Goal: Information Seeking & Learning: Find specific page/section

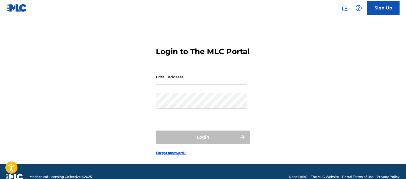
drag, startPoint x: 166, startPoint y: 87, endPoint x: 235, endPoint y: 100, distance: 69.9
click at [167, 84] on input "Email Address" at bounding box center [201, 76] width 91 height 15
type input "B"
type input "[PERSON_NAME][EMAIL_ADDRESS][PERSON_NAME][DOMAIN_NAME]"
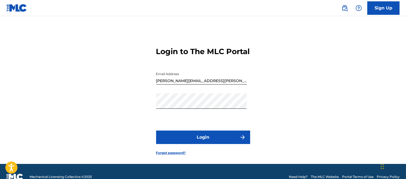
click at [238, 144] on button "Login" at bounding box center [203, 136] width 94 height 13
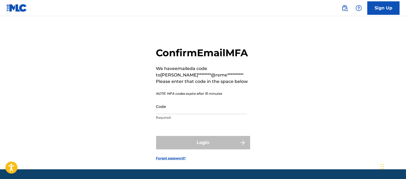
click at [175, 114] on input "Code" at bounding box center [201, 106] width 91 height 15
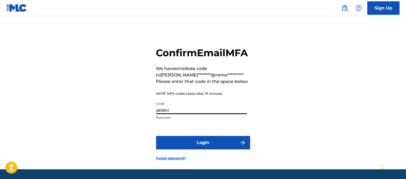
type input "280841"
click at [230, 149] on button "Login" at bounding box center [203, 142] width 94 height 13
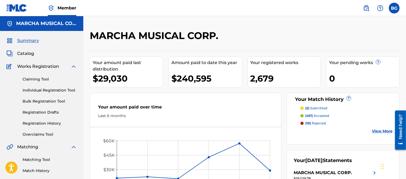
click at [24, 52] on span "Catalog" at bounding box center [25, 53] width 17 height 6
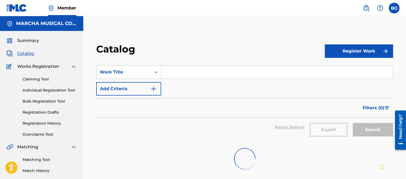
click at [183, 71] on input "Search Form" at bounding box center [277, 72] width 232 height 13
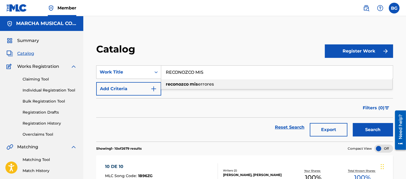
click at [187, 84] on strong "reconozco" at bounding box center [177, 83] width 23 height 5
type input "reconozco mis errores"
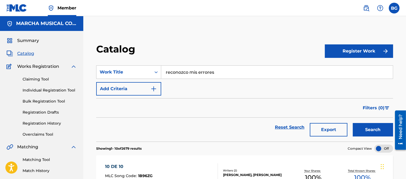
click at [365, 129] on button "Search" at bounding box center [373, 129] width 40 height 13
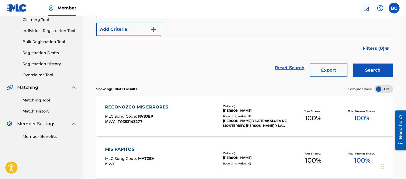
scroll to position [60, 0]
click at [135, 106] on div "RECONOZCO MIS ERRORES" at bounding box center [138, 106] width 66 height 6
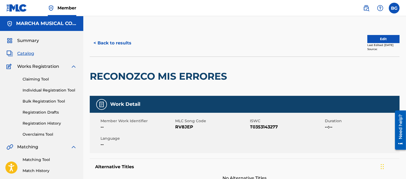
click at [95, 42] on button "< Back to results" at bounding box center [112, 42] width 45 height 13
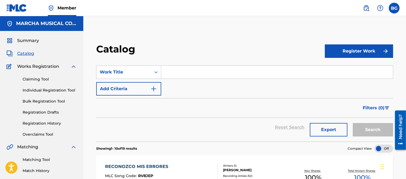
click at [170, 69] on input "Search Form" at bounding box center [277, 72] width 232 height 13
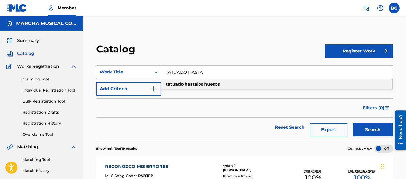
click at [182, 84] on strong "tatuado" at bounding box center [175, 83] width 18 height 5
type input "tatuado hasta los huesos"
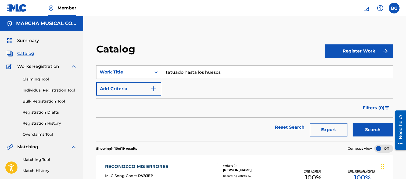
click at [372, 130] on button "Search" at bounding box center [373, 129] width 40 height 13
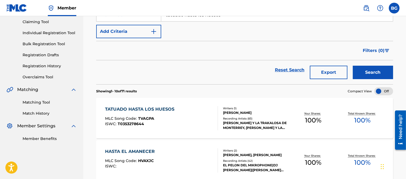
scroll to position [60, 0]
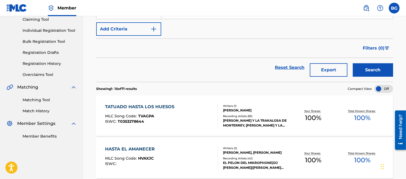
click at [134, 107] on div "TATUADO HASTA LOS HUESOS" at bounding box center [141, 106] width 72 height 6
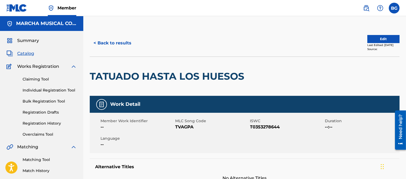
click at [95, 42] on button "< Back to results" at bounding box center [112, 42] width 45 height 13
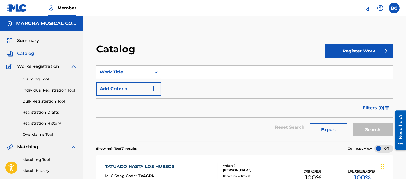
click at [175, 71] on input "Search Form" at bounding box center [277, 72] width 232 height 13
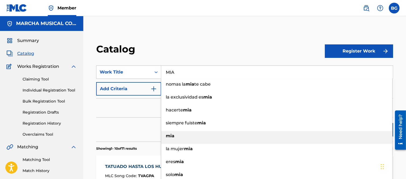
click at [169, 135] on strong "mia" at bounding box center [170, 135] width 9 height 5
type input "mia"
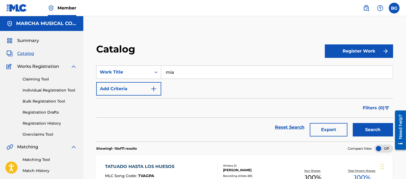
click at [348, 54] on button "Register Work" at bounding box center [359, 50] width 68 height 13
drag, startPoint x: 298, startPoint y: 39, endPoint x: 300, endPoint y: 56, distance: 16.5
click at [366, 127] on button "Search" at bounding box center [373, 129] width 40 height 13
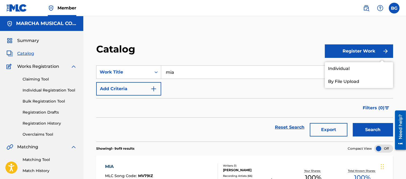
drag, startPoint x: 275, startPoint y: 32, endPoint x: 258, endPoint y: 31, distance: 16.9
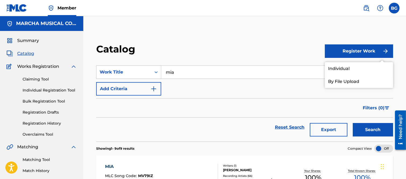
click at [181, 71] on input "mia" at bounding box center [277, 72] width 232 height 13
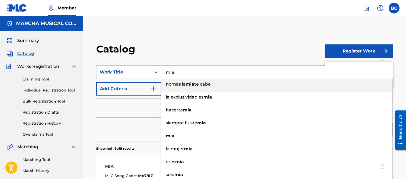
click at [193, 45] on div "Catalog" at bounding box center [210, 51] width 229 height 16
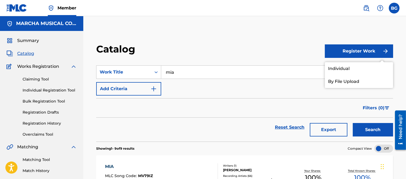
click at [333, 67] on link "Individual" at bounding box center [359, 68] width 68 height 13
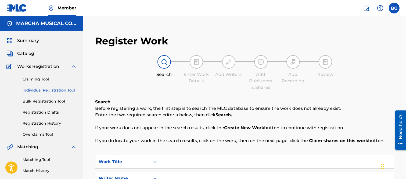
drag, startPoint x: 22, startPoint y: 53, endPoint x: 32, endPoint y: 55, distance: 10.6
click at [22, 53] on span "Catalog" at bounding box center [25, 53] width 17 height 6
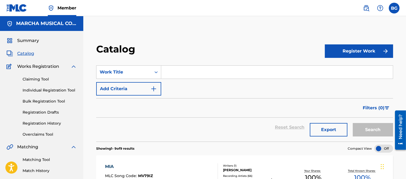
click at [171, 73] on input "Search Form" at bounding box center [277, 72] width 232 height 13
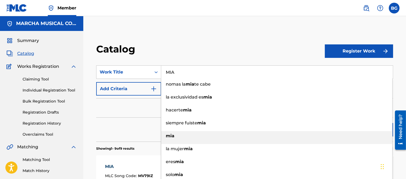
click at [170, 134] on strong "mia" at bounding box center [170, 135] width 9 height 5
type input "mia"
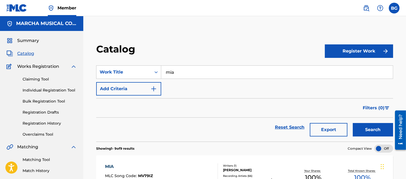
click at [367, 128] on button "Search" at bounding box center [373, 129] width 40 height 13
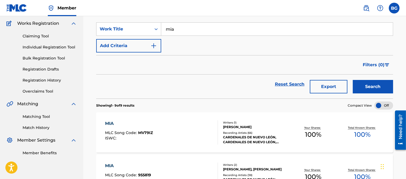
scroll to position [89, 0]
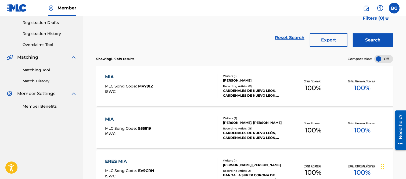
click at [110, 118] on div "MIA" at bounding box center [128, 119] width 46 height 6
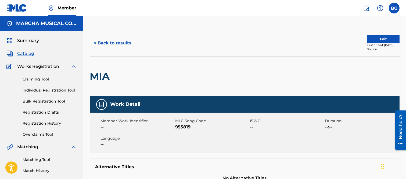
click at [96, 42] on button "< Back to results" at bounding box center [112, 42] width 45 height 13
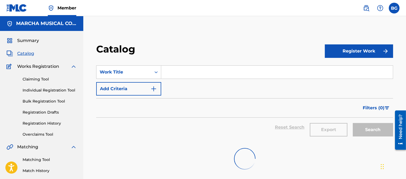
click at [22, 52] on span "Catalog" at bounding box center [25, 53] width 17 height 6
click at [168, 71] on input "Search Form" at bounding box center [277, 72] width 232 height 13
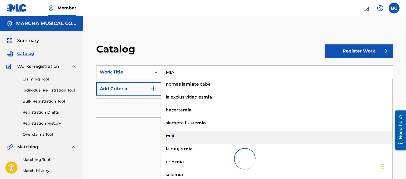
drag, startPoint x: 172, startPoint y: 134, endPoint x: 176, endPoint y: 135, distance: 3.9
click at [173, 134] on strong "mia" at bounding box center [170, 135] width 9 height 5
type input "mia"
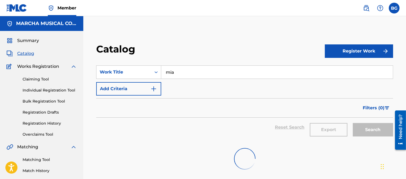
click at [188, 37] on div "Catalog Register Work SearchWithCriteriae5550163-99d4-40aa-843d-7203032c70b0 Wo…" at bounding box center [244, 117] width 323 height 175
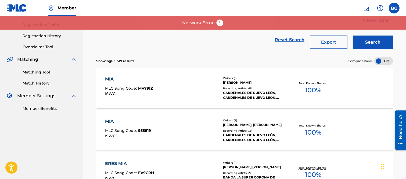
scroll to position [119, 0]
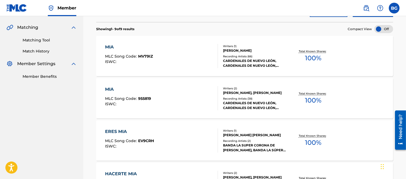
click at [109, 47] on div "MIA" at bounding box center [129, 47] width 48 height 6
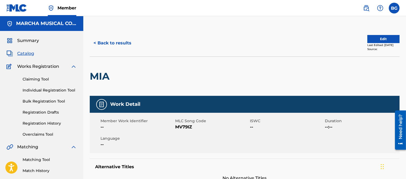
click at [96, 41] on button "< Back to results" at bounding box center [112, 42] width 45 height 13
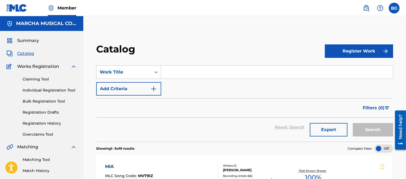
click at [174, 71] on input "Search Form" at bounding box center [277, 72] width 232 height 13
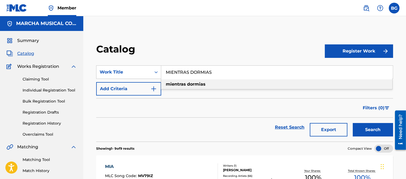
click at [189, 83] on strong "dormias" at bounding box center [196, 83] width 19 height 5
type input "mientras dormias"
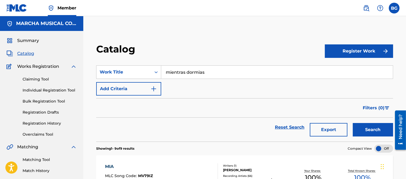
click at [361, 127] on button "Search" at bounding box center [373, 129] width 40 height 13
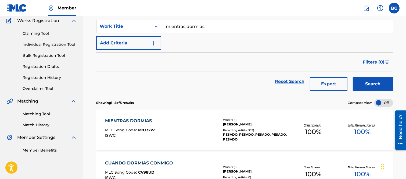
scroll to position [89, 0]
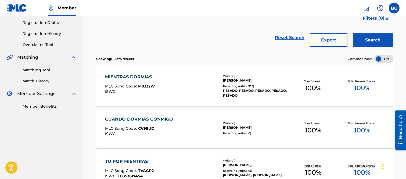
click at [129, 75] on div "MIENTRAS DORMIAS" at bounding box center [130, 77] width 50 height 6
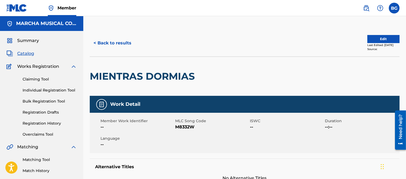
click at [95, 41] on button "< Back to results" at bounding box center [112, 42] width 45 height 13
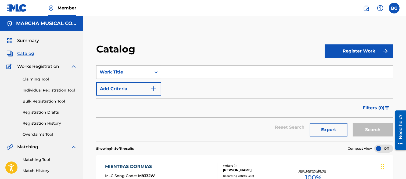
click at [181, 71] on input "Search Form" at bounding box center [277, 72] width 232 height 13
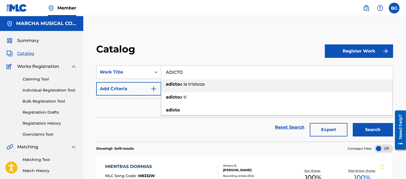
click at [194, 84] on span "a la tristeza" at bounding box center [192, 83] width 25 height 5
type input "adicto a la tristeza"
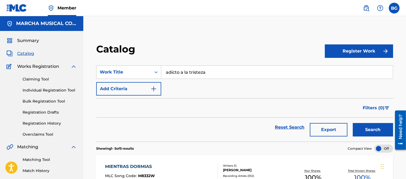
click at [370, 129] on button "Search" at bounding box center [373, 129] width 40 height 13
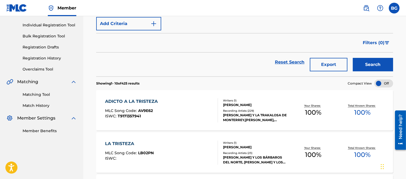
scroll to position [119, 0]
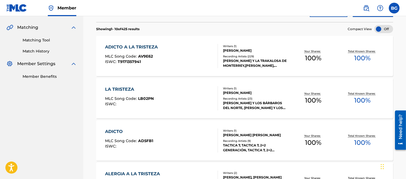
click at [136, 46] on div "ADICTO A LA TRISTEZA" at bounding box center [132, 47] width 55 height 6
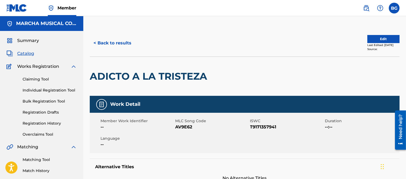
click at [95, 41] on button "< Back to results" at bounding box center [112, 42] width 45 height 13
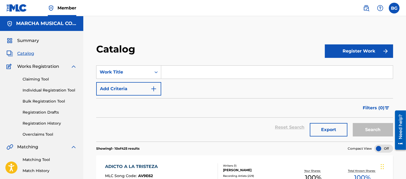
click at [175, 71] on input "Search Form" at bounding box center [277, 72] width 232 height 13
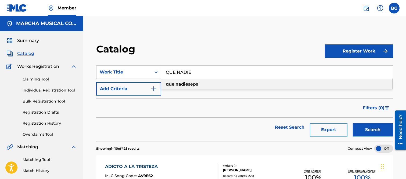
click at [179, 83] on strong "nadie" at bounding box center [181, 83] width 13 height 5
type input "que nadie sepa"
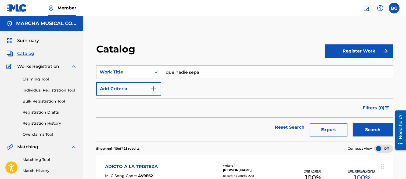
click at [364, 127] on button "Search" at bounding box center [373, 129] width 40 height 13
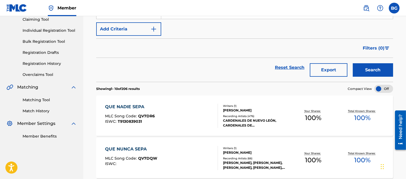
click at [129, 107] on div "QUE NADIE SEPA" at bounding box center [130, 106] width 50 height 6
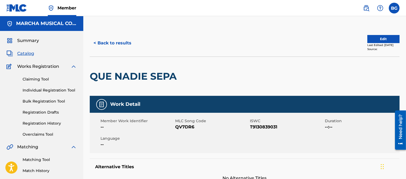
click at [94, 42] on button "< Back to results" at bounding box center [112, 42] width 45 height 13
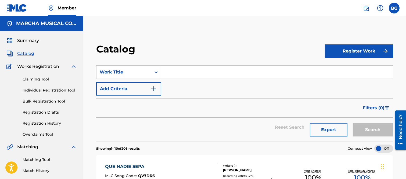
drag, startPoint x: 169, startPoint y: 70, endPoint x: 166, endPoint y: 69, distance: 3.7
click at [170, 70] on input "Search Form" at bounding box center [277, 72] width 232 height 13
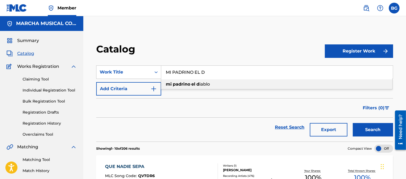
click at [185, 82] on strong "padrino" at bounding box center [181, 83] width 17 height 5
type input "mi padrino el diablo"
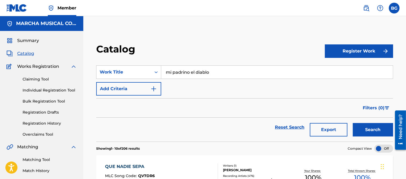
click at [364, 127] on button "Search" at bounding box center [373, 129] width 40 height 13
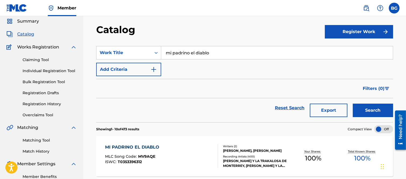
scroll to position [30, 0]
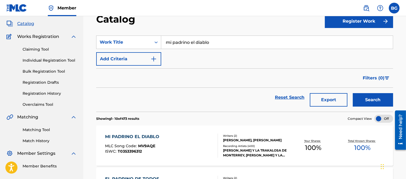
click at [130, 137] on div "MI PADRINO EL DIABLO" at bounding box center [133, 136] width 57 height 6
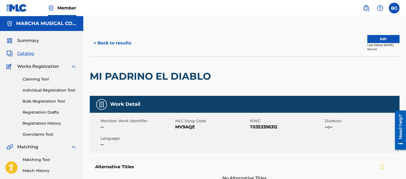
click at [96, 42] on button "< Back to results" at bounding box center [112, 42] width 45 height 13
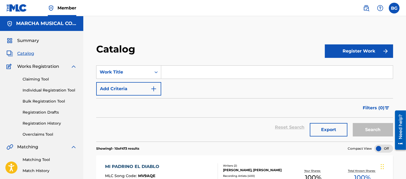
click at [168, 71] on input "Search Form" at bounding box center [277, 72] width 232 height 13
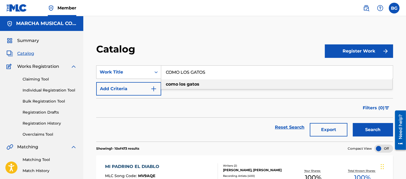
drag, startPoint x: 172, startPoint y: 83, endPoint x: 177, endPoint y: 82, distance: 4.4
click at [173, 83] on strong "como" at bounding box center [172, 83] width 12 height 5
type input "como los gatos"
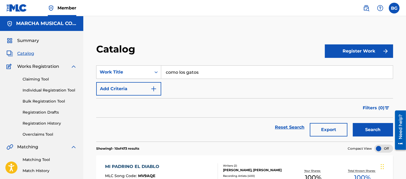
click at [363, 126] on button "Search" at bounding box center [373, 129] width 40 height 13
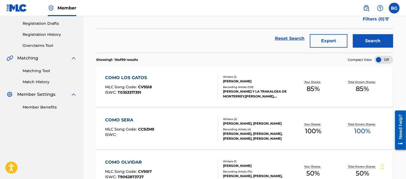
scroll to position [89, 0]
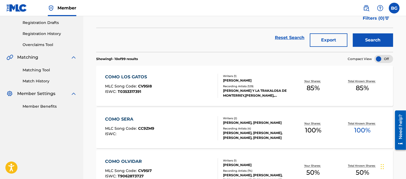
click at [133, 76] on div "COMO LOS GATOS" at bounding box center [128, 77] width 47 height 6
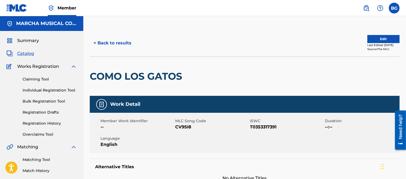
click at [94, 41] on button "< Back to results" at bounding box center [112, 42] width 45 height 13
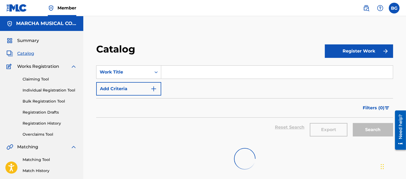
click at [171, 69] on input "Search Form" at bounding box center [277, 72] width 232 height 13
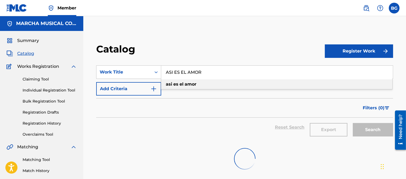
drag, startPoint x: 186, startPoint y: 84, endPoint x: 190, endPoint y: 84, distance: 3.8
click at [187, 84] on strong "amor" at bounding box center [191, 83] width 12 height 5
type input "asi es el amor"
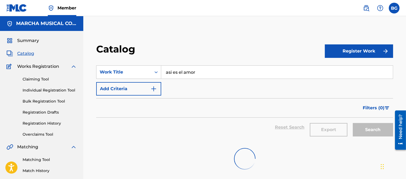
click at [225, 38] on div "Catalog Register Work SearchWithCriteriae5550163-99d4-40aa-843d-7203032c70b0 Wo…" at bounding box center [244, 117] width 323 height 175
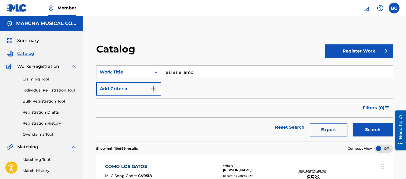
click at [371, 130] on button "Search" at bounding box center [373, 129] width 40 height 13
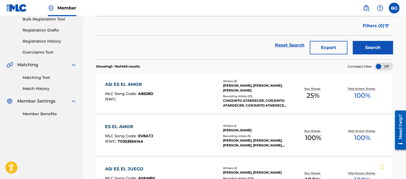
scroll to position [89, 0]
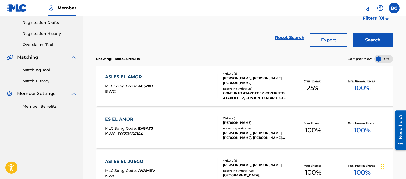
click at [123, 76] on div "ASI ES EL AMOR" at bounding box center [129, 77] width 48 height 6
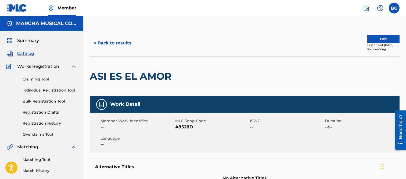
click at [97, 42] on button "< Back to results" at bounding box center [112, 42] width 45 height 13
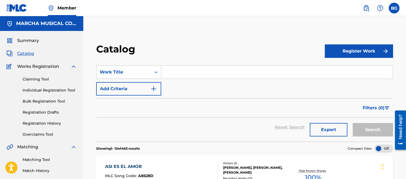
click at [171, 71] on input "Search Form" at bounding box center [277, 72] width 232 height 13
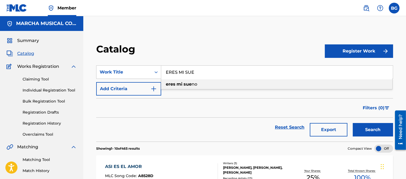
click at [193, 83] on span "no" at bounding box center [195, 83] width 6 height 5
type input "eres mi sueno"
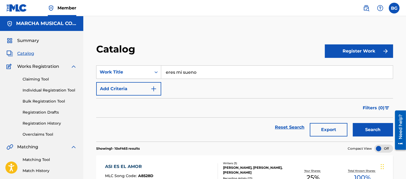
click at [363, 126] on button "Search" at bounding box center [373, 129] width 40 height 13
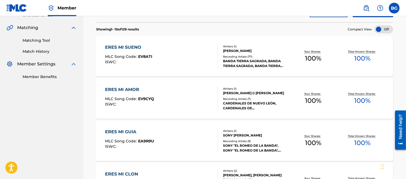
scroll to position [119, 0]
click at [127, 47] on div "ERES MI SUENO" at bounding box center [128, 47] width 47 height 6
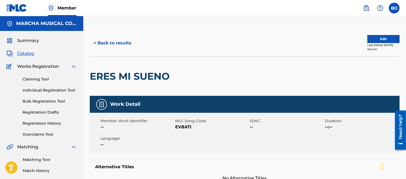
click at [95, 41] on button "< Back to results" at bounding box center [112, 42] width 45 height 13
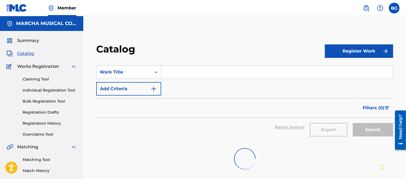
click at [173, 70] on input "Search Form" at bounding box center [277, 72] width 232 height 13
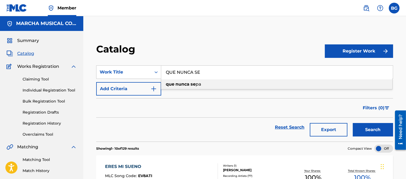
click at [186, 84] on strong "nunca" at bounding box center [182, 83] width 14 height 5
type input "que nunca sepa"
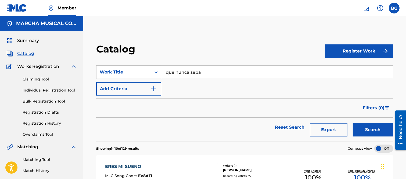
click at [365, 128] on button "Search" at bounding box center [373, 129] width 40 height 13
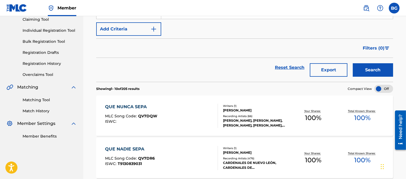
click at [123, 107] on div "QUE NUNCA SEPA" at bounding box center [131, 106] width 52 height 6
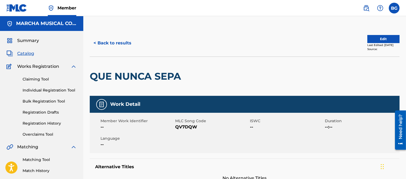
click at [95, 42] on button "< Back to results" at bounding box center [112, 42] width 45 height 13
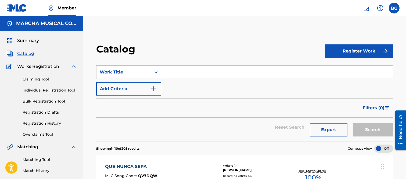
click at [172, 73] on input "Search Form" at bounding box center [277, 72] width 232 height 13
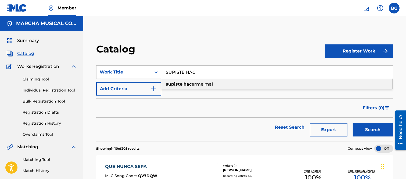
drag, startPoint x: 200, startPoint y: 82, endPoint x: 309, endPoint y: 132, distance: 120.2
click at [200, 82] on span "erme mal" at bounding box center [202, 83] width 21 height 5
type input "supiste hacerme mal"
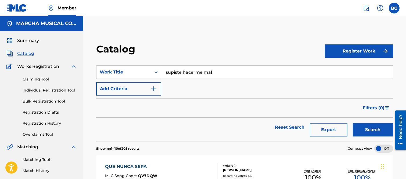
click at [365, 129] on button "Search" at bounding box center [373, 129] width 40 height 13
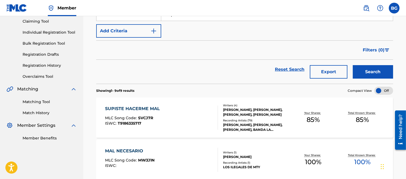
scroll to position [60, 0]
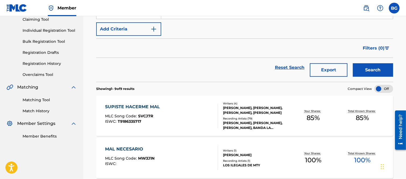
click at [136, 105] on div "SUPISTE HACERME MAL" at bounding box center [133, 106] width 57 height 6
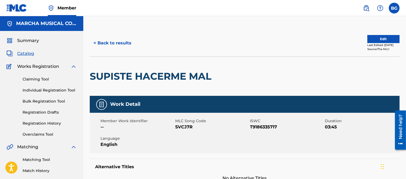
click at [93, 42] on button "< Back to results" at bounding box center [112, 42] width 45 height 13
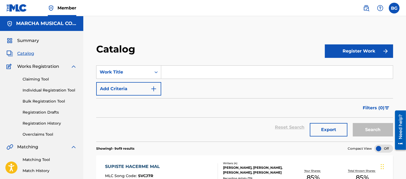
drag, startPoint x: 173, startPoint y: 71, endPoint x: 170, endPoint y: 71, distance: 3.8
click at [172, 72] on input "Search Form" at bounding box center [277, 72] width 232 height 13
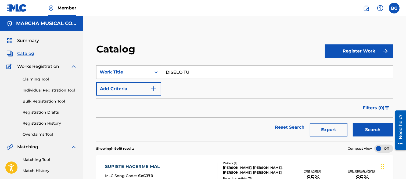
type input "DISELO TU"
click at [374, 126] on button "Search" at bounding box center [373, 129] width 40 height 13
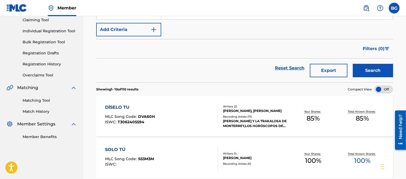
scroll to position [60, 0]
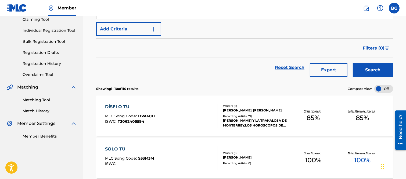
click at [118, 106] on div "DÍSELO TU" at bounding box center [130, 106] width 50 height 6
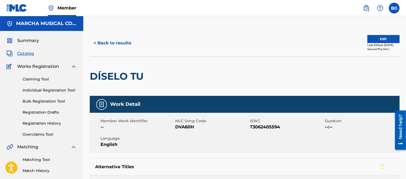
click at [96, 41] on button "< Back to results" at bounding box center [112, 42] width 45 height 13
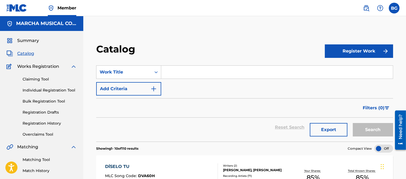
click at [174, 70] on input "Search Form" at bounding box center [277, 72] width 232 height 13
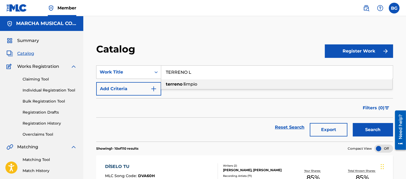
click at [192, 84] on span "impio" at bounding box center [191, 83] width 12 height 5
type input "terreno limpio"
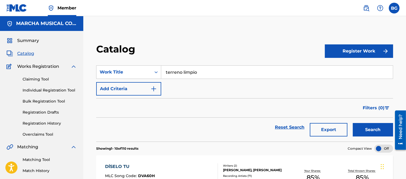
click at [377, 129] on button "Search" at bounding box center [373, 129] width 40 height 13
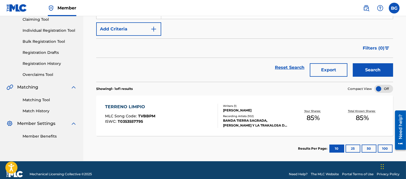
click at [131, 108] on div "TERRENO LIMPIO" at bounding box center [130, 106] width 50 height 6
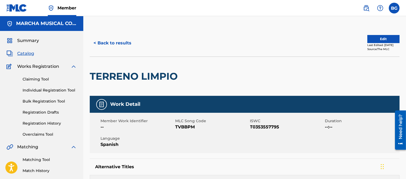
click at [95, 42] on button "< Back to results" at bounding box center [112, 42] width 45 height 13
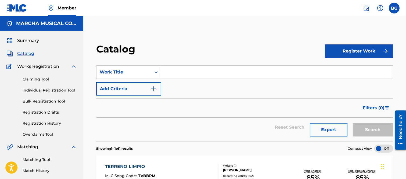
click at [172, 71] on input "Search Form" at bounding box center [277, 72] width 232 height 13
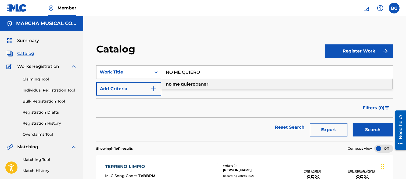
click at [200, 82] on span "banar" at bounding box center [201, 83] width 13 height 5
type input "no me quiero banar"
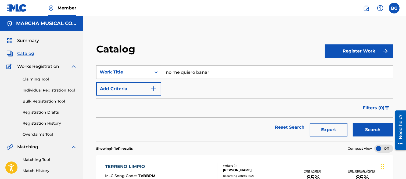
click at [369, 130] on button "Search" at bounding box center [373, 129] width 40 height 13
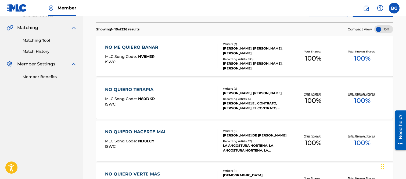
scroll to position [119, 0]
click at [141, 48] on div "NO ME QUIERO BANAR" at bounding box center [133, 47] width 56 height 6
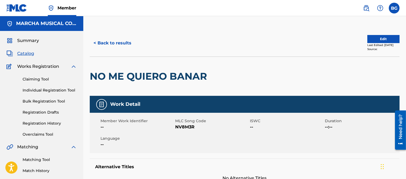
click at [95, 42] on button "< Back to results" at bounding box center [112, 42] width 45 height 13
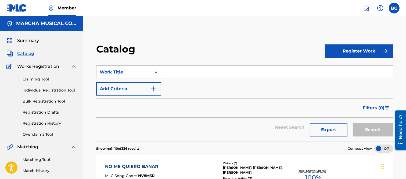
click at [178, 70] on input "Search Form" at bounding box center [277, 72] width 232 height 13
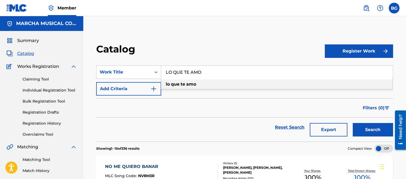
click at [190, 82] on strong "amo" at bounding box center [191, 83] width 10 height 5
type input "lo que te amo"
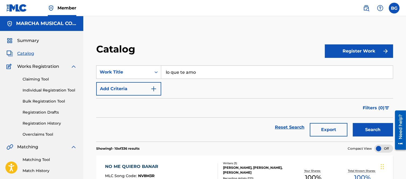
click at [373, 128] on button "Search" at bounding box center [373, 129] width 40 height 13
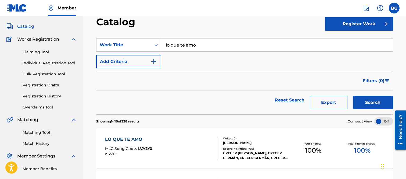
scroll to position [60, 0]
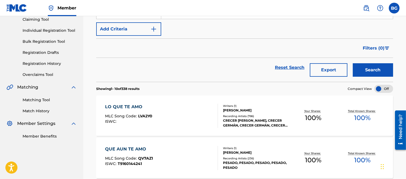
click at [133, 107] on div "LO QUE TE AMO" at bounding box center [128, 106] width 47 height 6
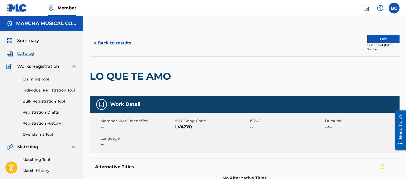
click at [96, 42] on button "< Back to results" at bounding box center [112, 42] width 45 height 13
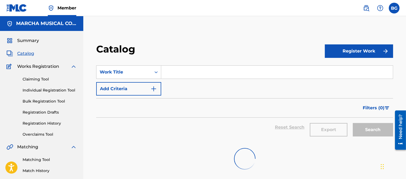
click at [191, 71] on input "Search Form" at bounding box center [277, 72] width 232 height 13
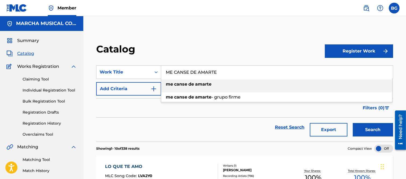
click at [208, 82] on strong "amarte" at bounding box center [203, 83] width 16 height 5
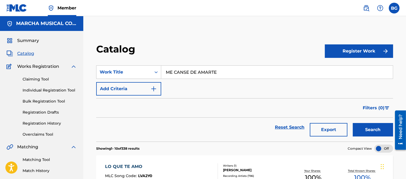
type input "me canse de amarte"
click at [365, 128] on button "Search" at bounding box center [373, 129] width 40 height 13
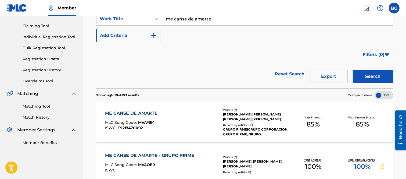
scroll to position [119, 0]
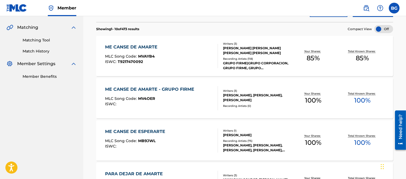
click at [141, 47] on div "ME CANSE DE AMARTE" at bounding box center [132, 47] width 55 height 6
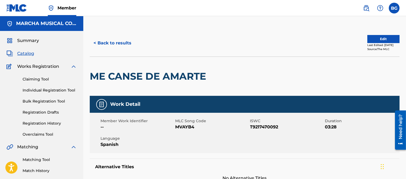
click at [95, 42] on button "< Back to results" at bounding box center [112, 42] width 45 height 13
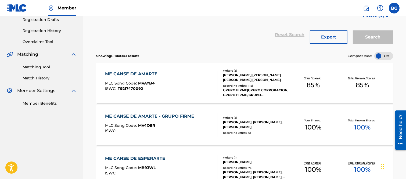
scroll to position [89, 0]
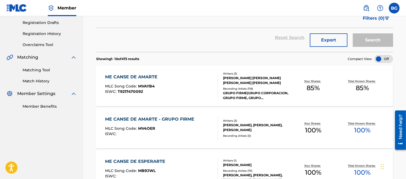
click at [143, 117] on div "ME CANSE DE AMARTE - GRUPO FIRME" at bounding box center [151, 119] width 92 height 6
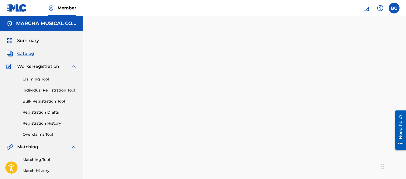
click at [143, 117] on div at bounding box center [244, 117] width 323 height 175
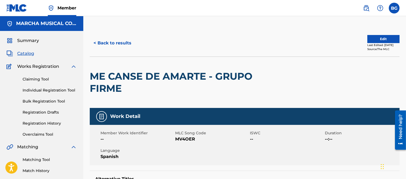
click at [95, 42] on button "< Back to results" at bounding box center [112, 42] width 45 height 13
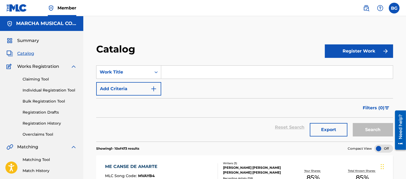
click at [170, 69] on input "Search Form" at bounding box center [277, 72] width 232 height 13
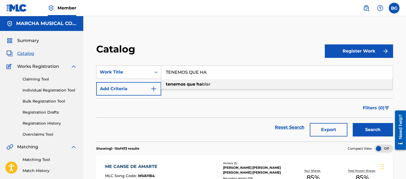
click at [186, 81] on div "tenemos que ha blar" at bounding box center [276, 84] width 231 height 10
type input "tenemos que hablar"
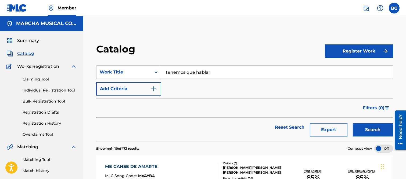
click at [372, 129] on button "Search" at bounding box center [373, 129] width 40 height 13
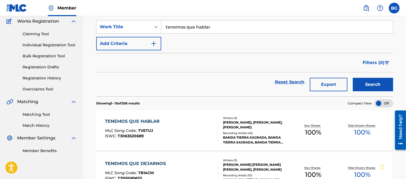
scroll to position [60, 0]
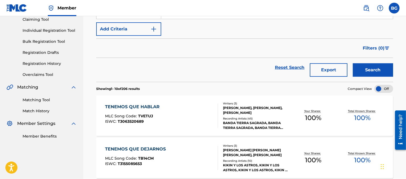
click at [136, 105] on div "TENEMOS QUE HABLAR" at bounding box center [133, 106] width 57 height 6
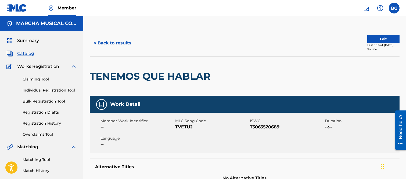
click at [93, 41] on button "< Back to results" at bounding box center [112, 42] width 45 height 13
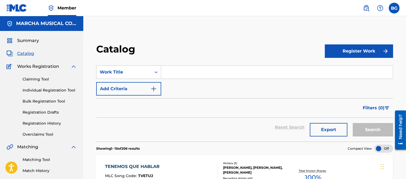
click at [171, 70] on input "Search Form" at bounding box center [277, 72] width 232 height 13
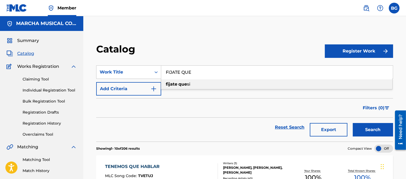
click at [181, 82] on strong "que" at bounding box center [182, 83] width 9 height 5
type input "fijate que si"
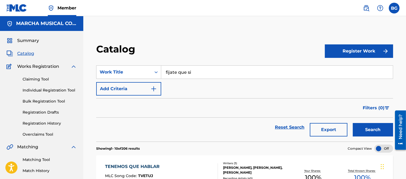
click at [367, 125] on button "Search" at bounding box center [373, 129] width 40 height 13
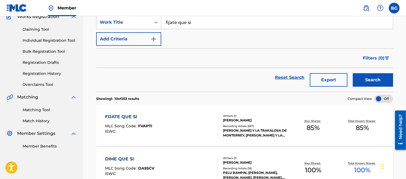
scroll to position [60, 0]
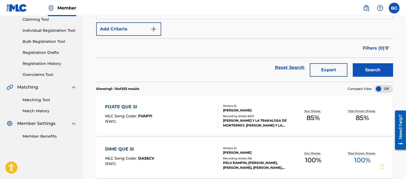
click at [124, 107] on div "FIJATE QUE SI" at bounding box center [128, 106] width 47 height 6
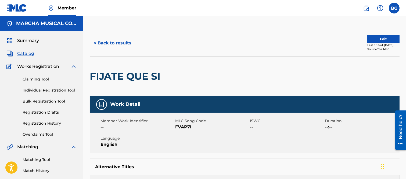
click at [95, 41] on button "< Back to results" at bounding box center [112, 42] width 45 height 13
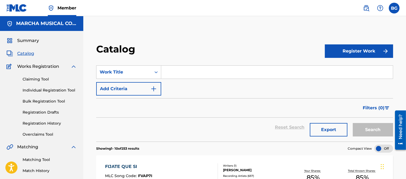
click at [176, 70] on input "Search Form" at bounding box center [277, 72] width 232 height 13
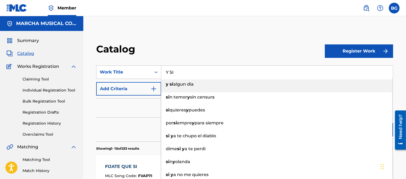
click at [179, 83] on span "algun dia" at bounding box center [183, 83] width 20 height 5
type input "y si algun dia"
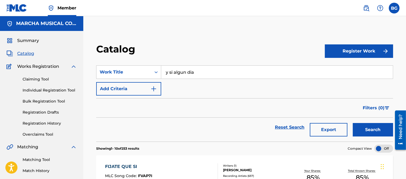
click at [366, 126] on button "Search" at bounding box center [373, 129] width 40 height 13
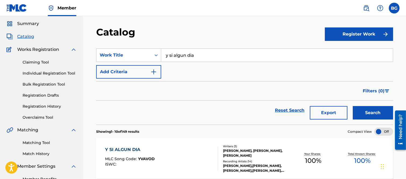
scroll to position [60, 0]
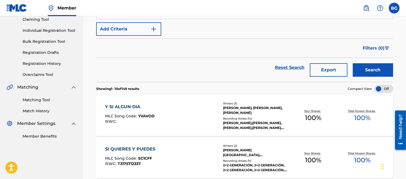
click at [124, 106] on div "Y SI ALGUN DIA" at bounding box center [130, 106] width 50 height 6
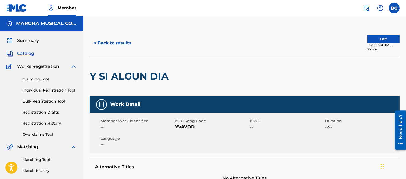
click at [98, 41] on button "< Back to results" at bounding box center [112, 42] width 45 height 13
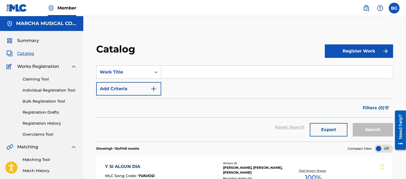
click at [173, 71] on input "Search Form" at bounding box center [277, 72] width 232 height 13
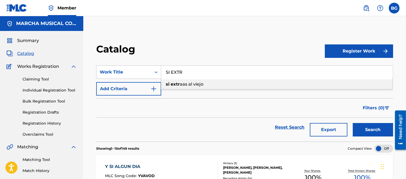
click at [182, 82] on span "aas al viejo" at bounding box center [192, 83] width 24 height 5
type input "si extraas al viejo"
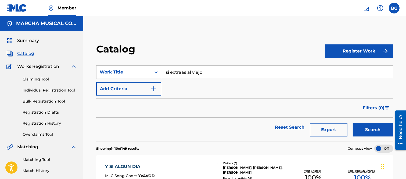
drag, startPoint x: 364, startPoint y: 127, endPoint x: 335, endPoint y: 114, distance: 31.7
click at [364, 127] on button "Search" at bounding box center [373, 129] width 40 height 13
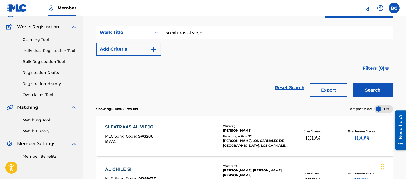
scroll to position [89, 0]
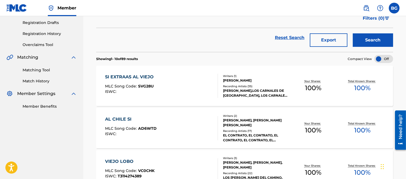
click at [121, 77] on div "SI EXTRAAS AL VIEJO" at bounding box center [130, 77] width 51 height 6
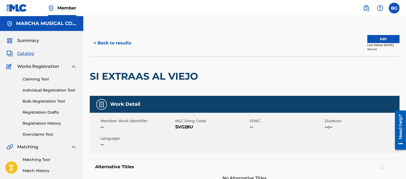
click at [95, 42] on button "< Back to results" at bounding box center [112, 42] width 45 height 13
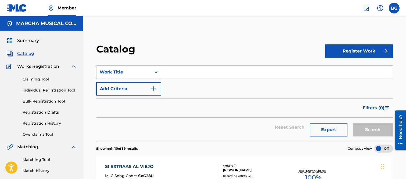
click at [169, 72] on input "Search Form" at bounding box center [277, 72] width 232 height 13
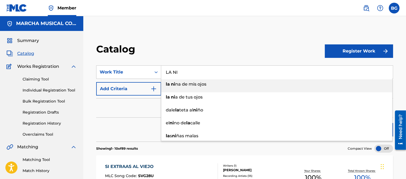
click at [179, 82] on span "na de mis ojos" at bounding box center [190, 83] width 31 height 5
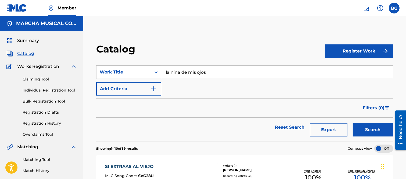
click at [367, 129] on button "Search" at bounding box center [373, 129] width 40 height 13
click at [217, 72] on input "la nina de mis ojos" at bounding box center [277, 72] width 232 height 13
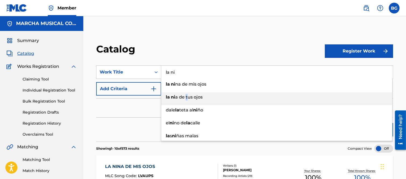
click at [186, 96] on span "a de tus ojos" at bounding box center [188, 96] width 27 height 5
type input "la nia de tus ojos"
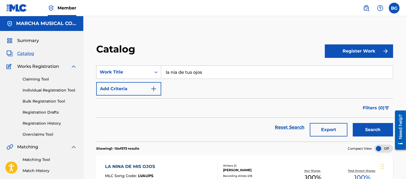
click at [370, 130] on button "Search" at bounding box center [373, 129] width 40 height 13
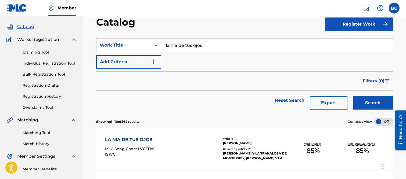
scroll to position [60, 0]
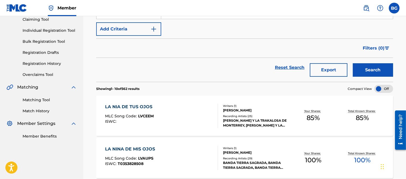
click at [131, 106] on div "LA NIA DE TUS OJOS" at bounding box center [130, 106] width 50 height 6
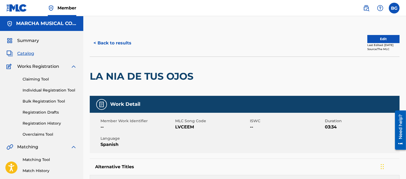
click at [93, 42] on button "< Back to results" at bounding box center [112, 42] width 45 height 13
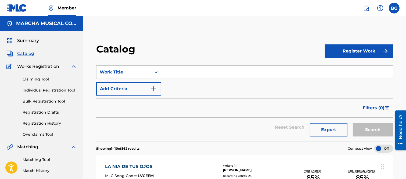
click at [164, 71] on input "Search Form" at bounding box center [277, 72] width 232 height 13
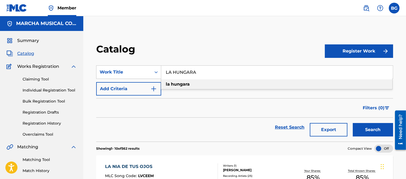
click at [184, 84] on strong "hungara" at bounding box center [180, 83] width 19 height 5
type input "la hungara"
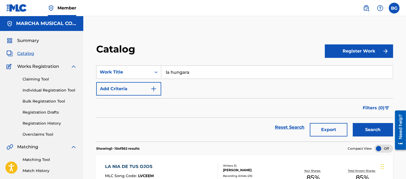
drag, startPoint x: 365, startPoint y: 126, endPoint x: 359, endPoint y: 127, distance: 6.3
click at [365, 127] on button "Search" at bounding box center [373, 129] width 40 height 13
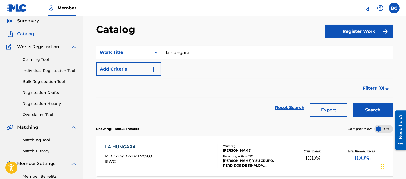
scroll to position [30, 0]
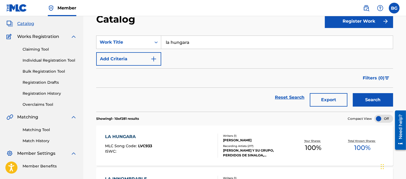
click at [125, 136] on div "LA HUNGARA" at bounding box center [128, 136] width 47 height 6
